Goal: Find specific page/section: Find specific page/section

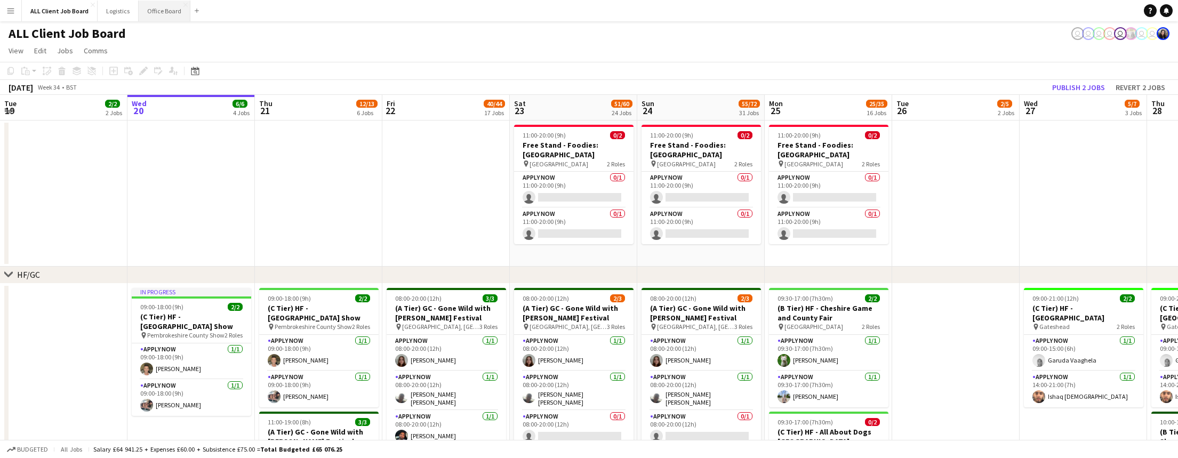
click at [173, 7] on button "Office Board Close" at bounding box center [165, 11] width 52 height 21
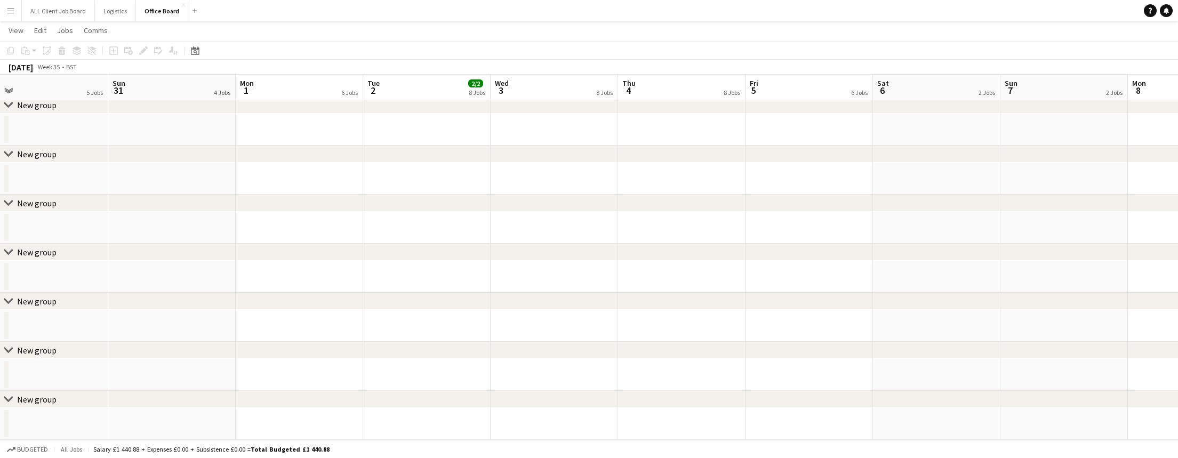
scroll to position [1266, 0]
